Goal: Transaction & Acquisition: Obtain resource

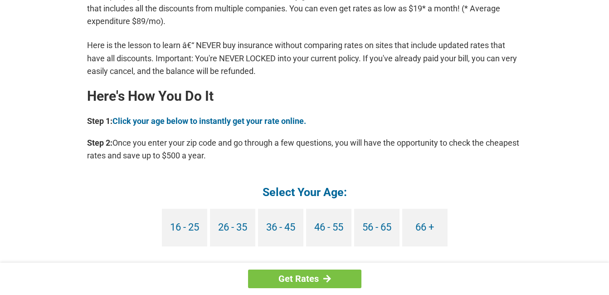
scroll to position [755, 0]
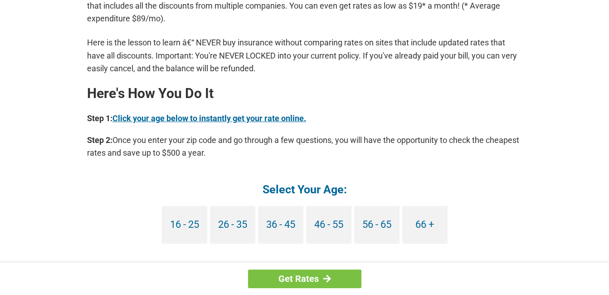
click at [274, 117] on link "Click your age below to instantly get your rate online." at bounding box center [210, 118] width 194 height 10
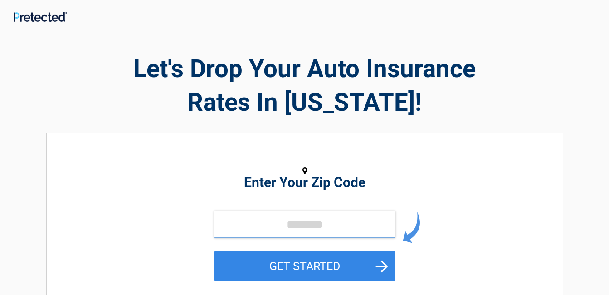
click at [286, 225] on input "tel" at bounding box center [304, 224] width 181 height 27
click at [244, 223] on input "tel" at bounding box center [304, 224] width 181 height 27
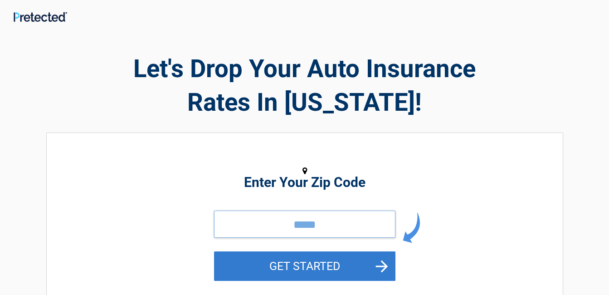
type input "*****"
click at [274, 259] on button "GET STARTED" at bounding box center [304, 265] width 181 height 29
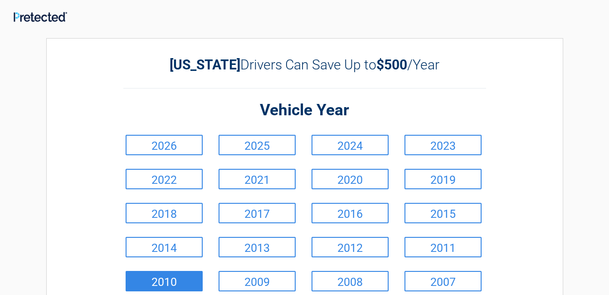
click at [168, 280] on link "2010" at bounding box center [164, 281] width 77 height 20
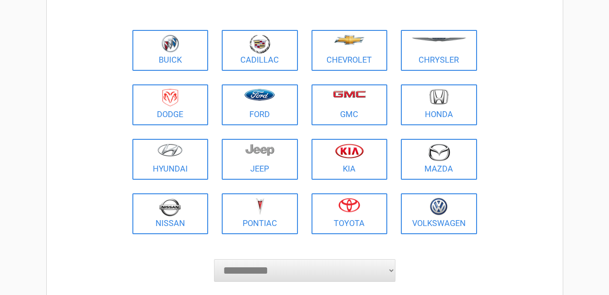
scroll to position [98, 0]
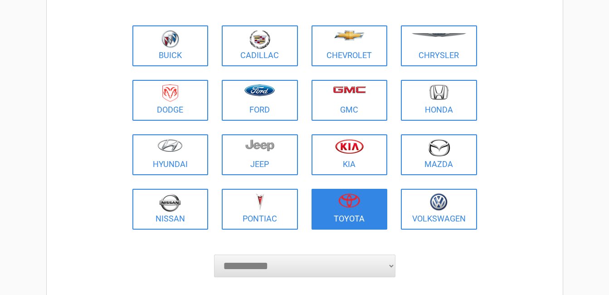
click at [343, 212] on figure at bounding box center [349, 203] width 65 height 20
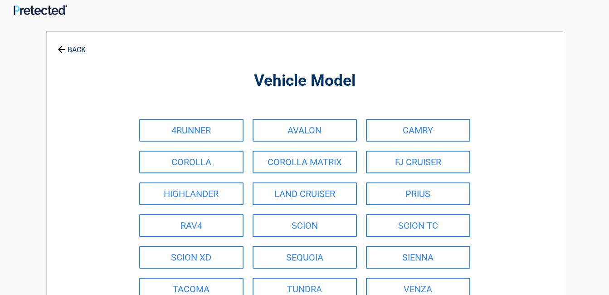
scroll to position [0, 0]
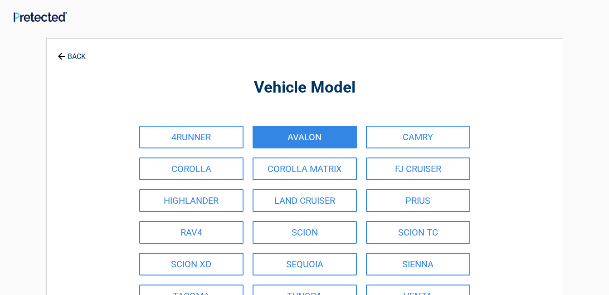
click at [293, 139] on link "AVALON" at bounding box center [305, 137] width 104 height 23
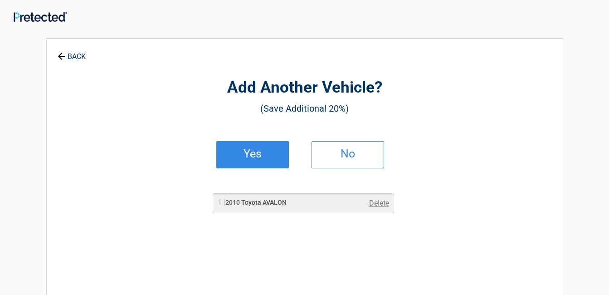
click at [258, 151] on h2 "Yes" at bounding box center [253, 154] width 54 height 6
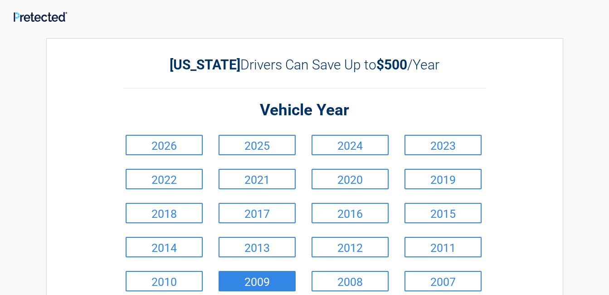
click at [242, 281] on link "2009" at bounding box center [257, 281] width 77 height 20
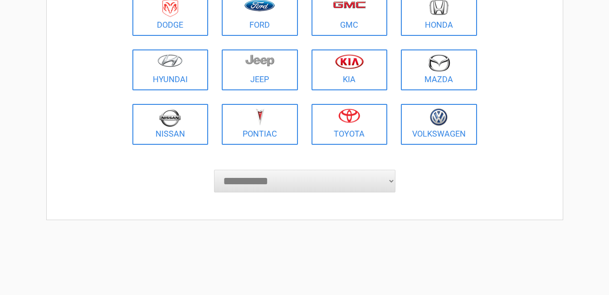
scroll to position [181, 0]
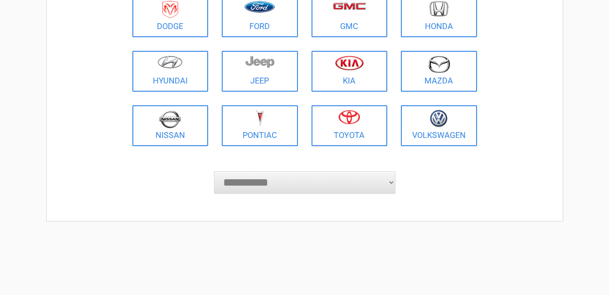
click at [390, 181] on select "**********" at bounding box center [304, 182] width 181 height 23
